Goal: Find specific page/section: Find specific page/section

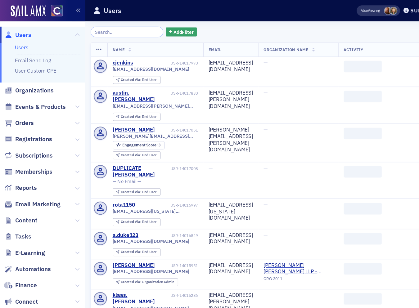
click at [17, 28] on span "Users" at bounding box center [18, 28] width 13 height 7
click at [96, 26] on input "search" at bounding box center [103, 26] width 59 height 9
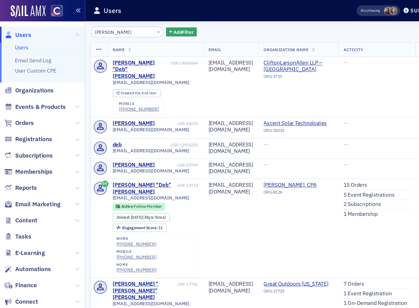
type input "[PERSON_NAME]"
